Goal: Task Accomplishment & Management: Manage account settings

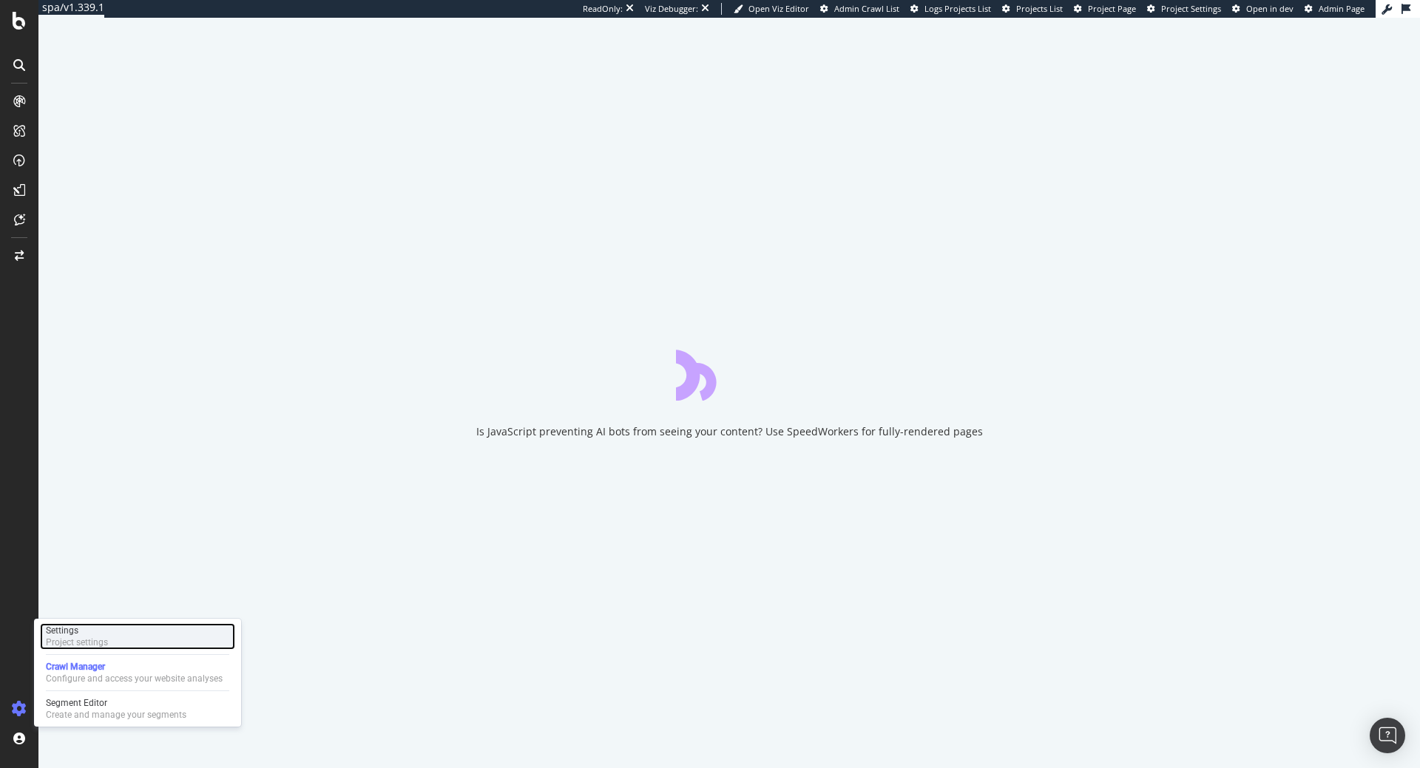
click at [92, 643] on div "Project settings" at bounding box center [77, 643] width 62 height 12
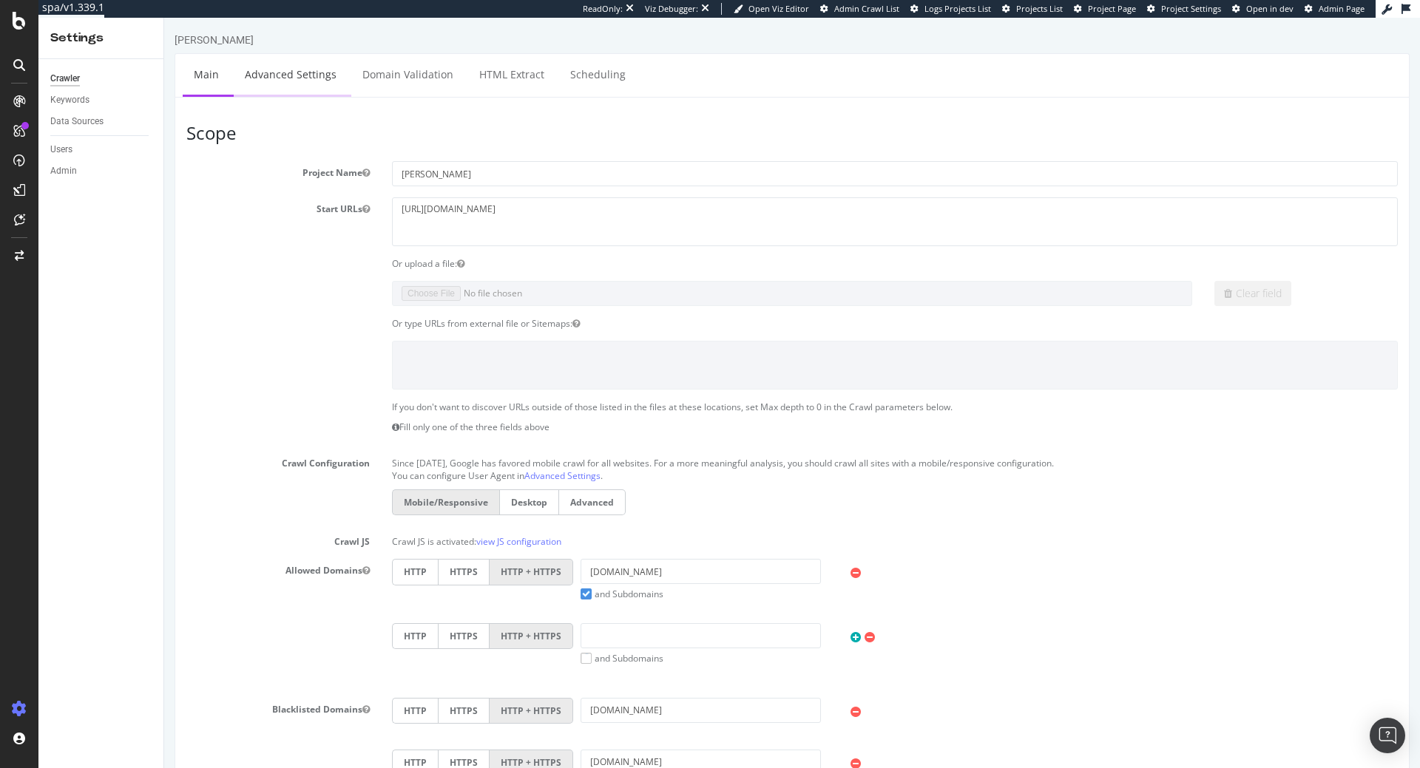
click at [291, 72] on link "Advanced Settings" at bounding box center [291, 74] width 114 height 41
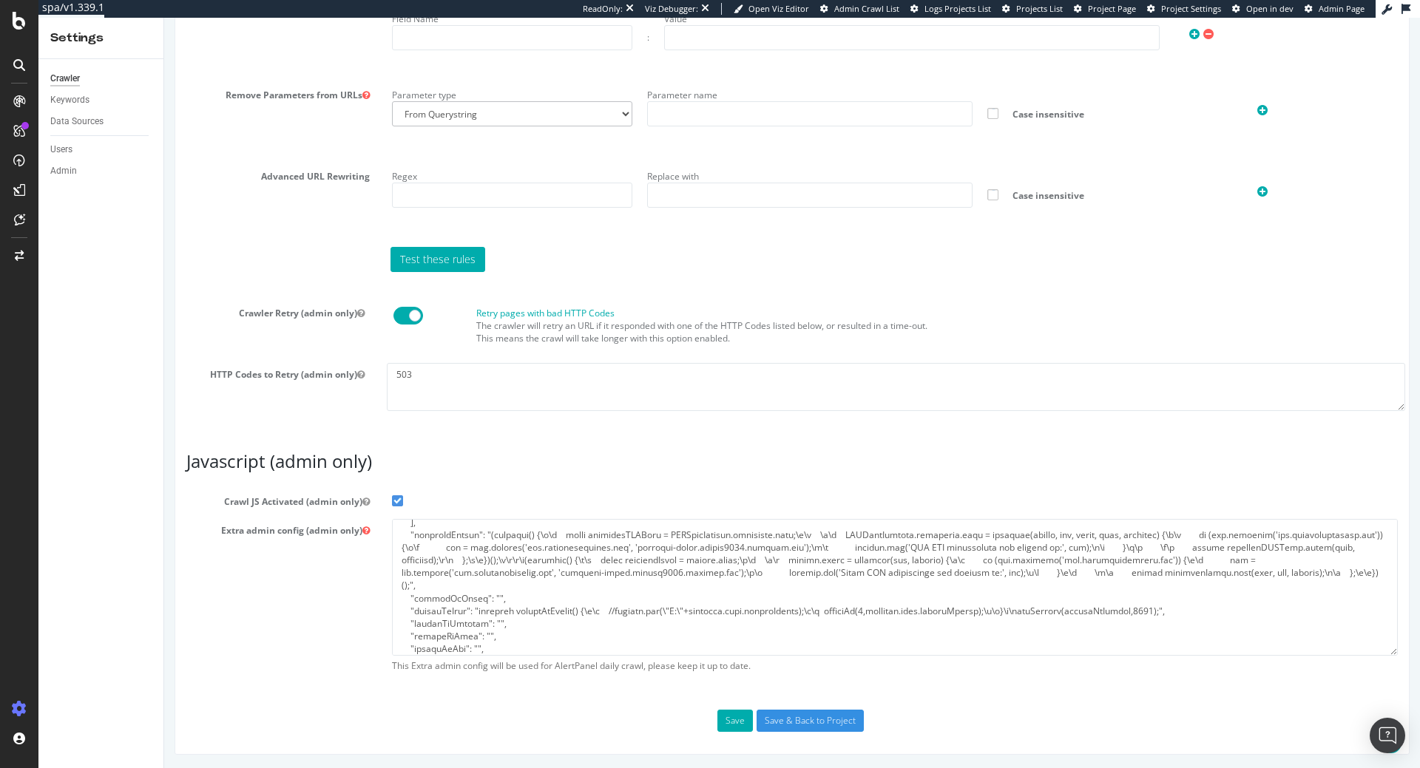
scroll to position [217, 0]
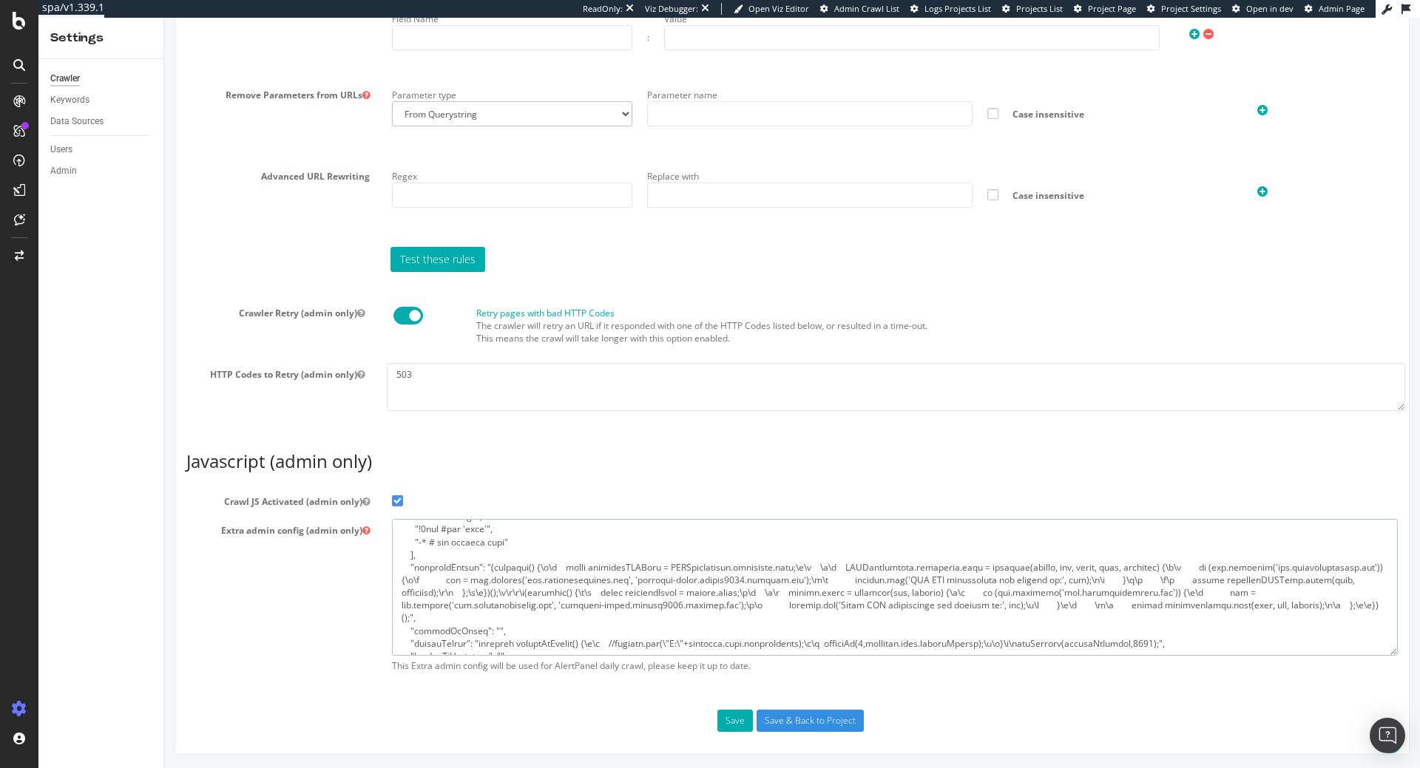
click at [657, 575] on textarea at bounding box center [895, 587] width 1006 height 137
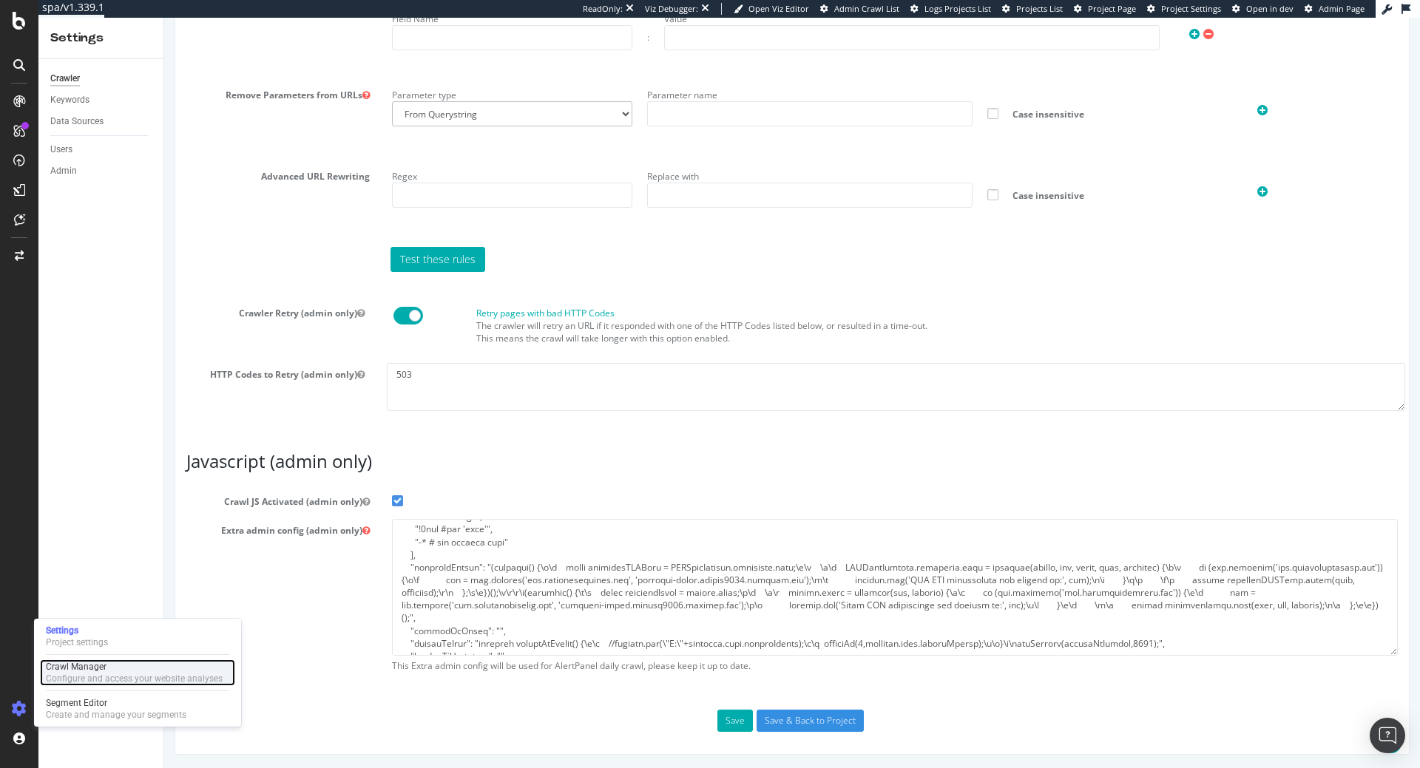
click at [83, 668] on div "Crawl Manager" at bounding box center [134, 667] width 177 height 12
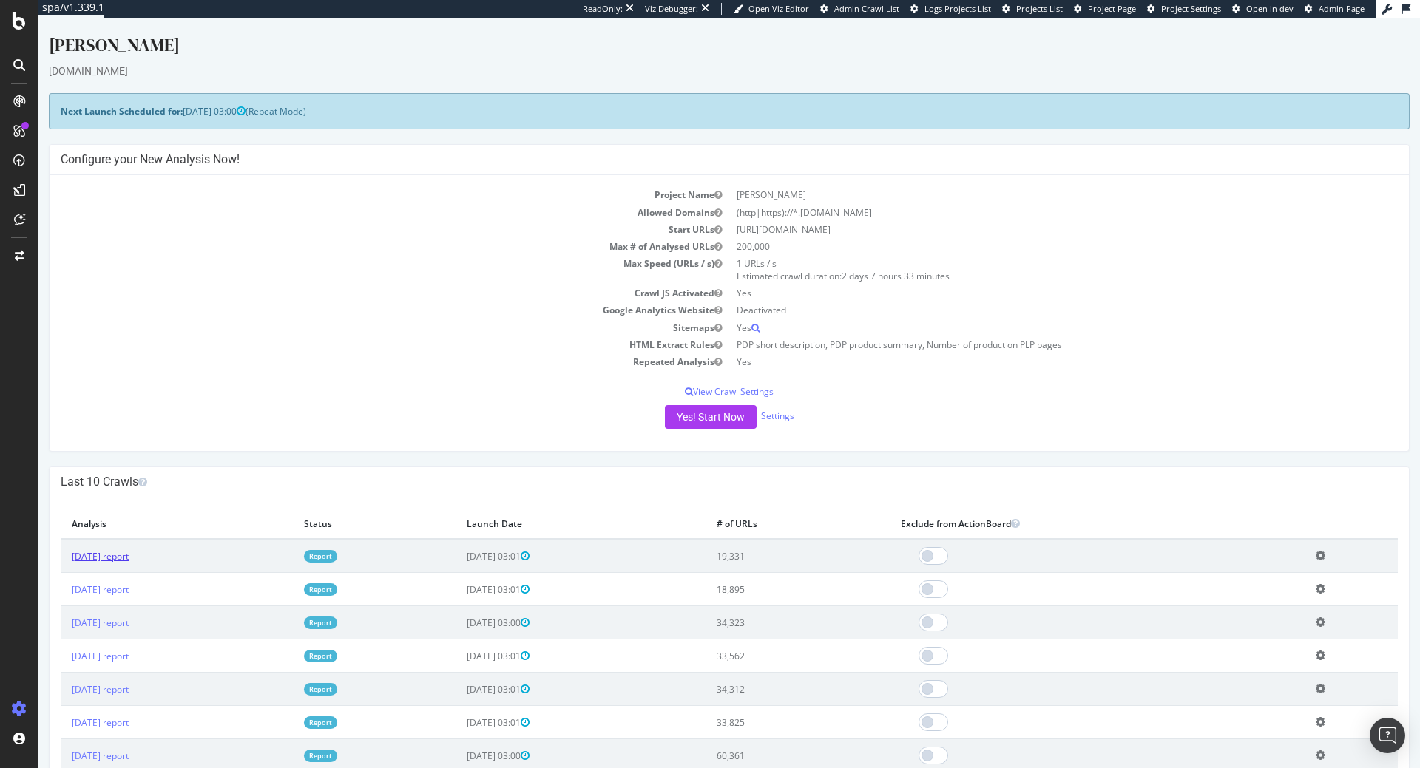
click at [79, 555] on link "2025 Sep. 29th report" at bounding box center [100, 556] width 57 height 13
